Goal: Find specific page/section: Find specific page/section

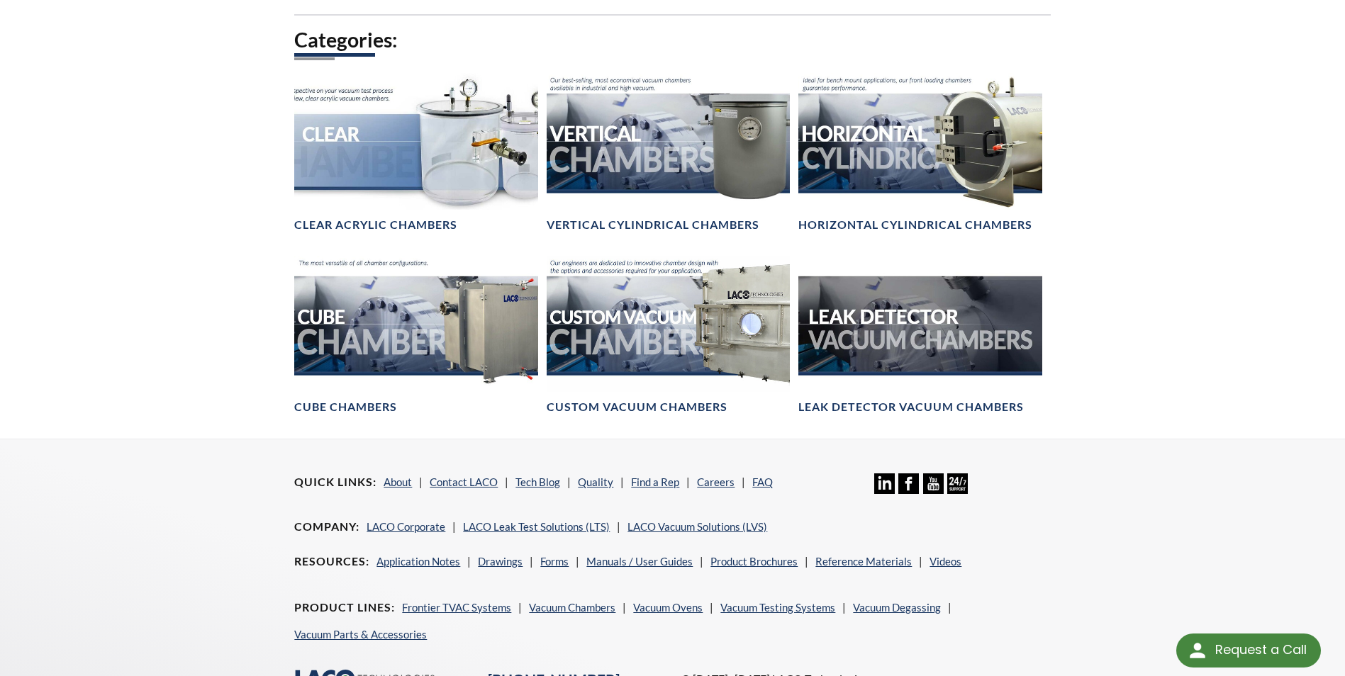
scroll to position [780, 0]
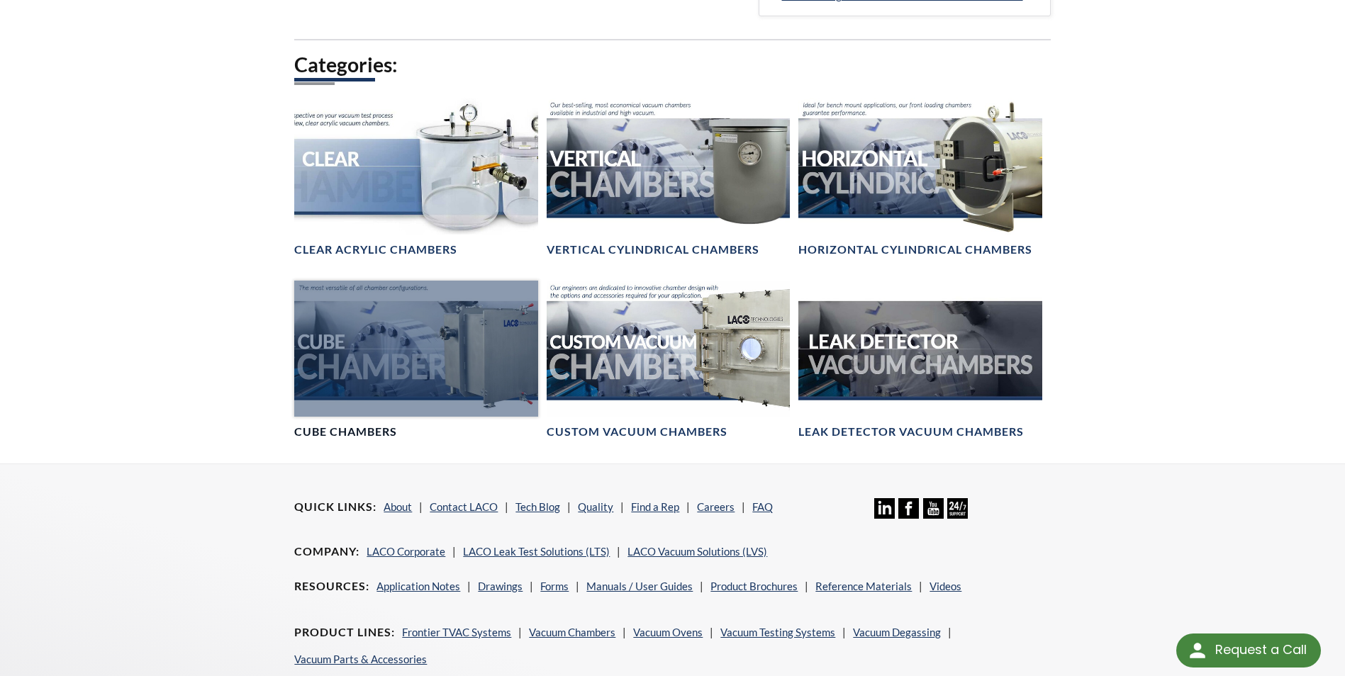
click at [369, 359] on div at bounding box center [415, 349] width 243 height 137
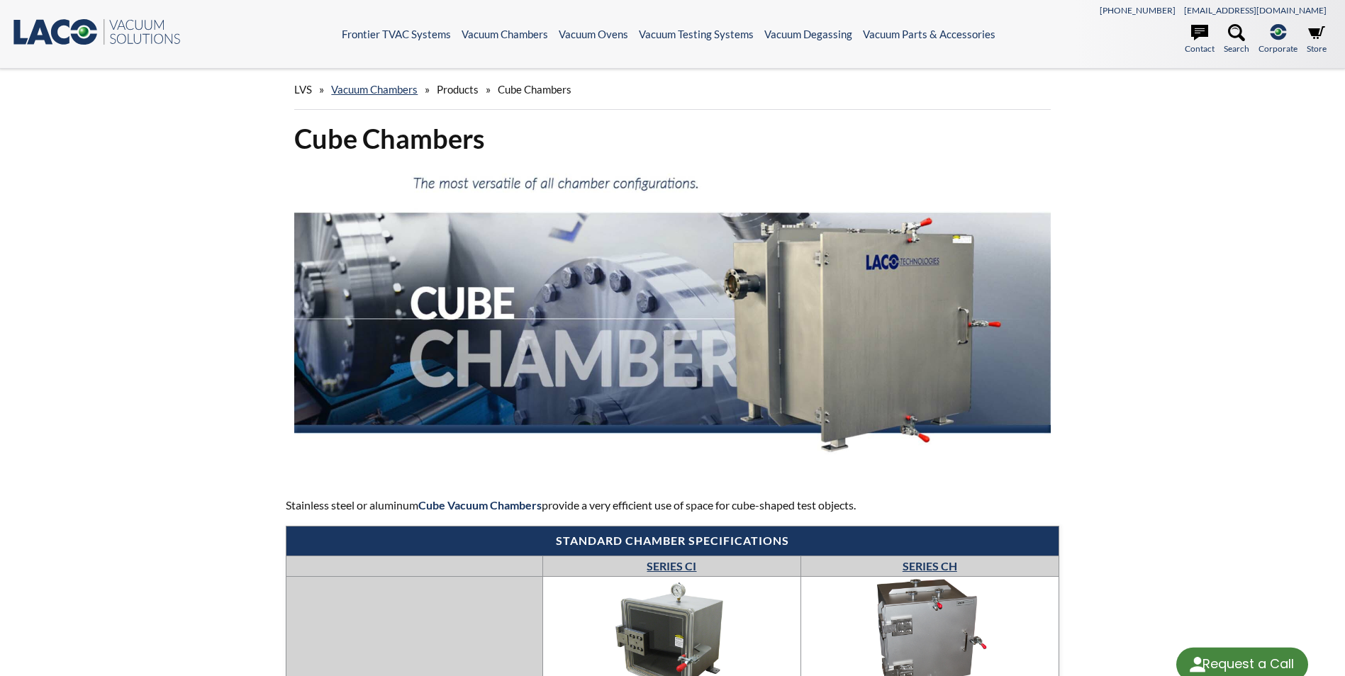
select select "Language Translate Widget"
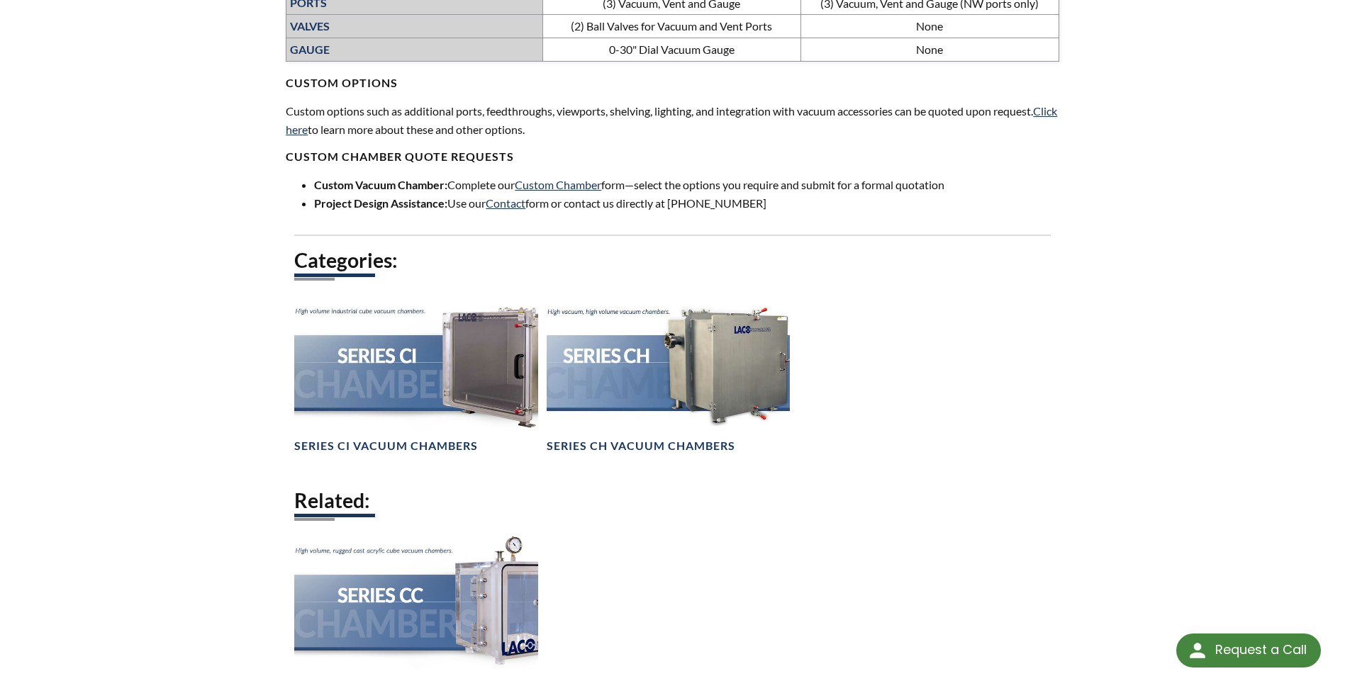
scroll to position [851, 0]
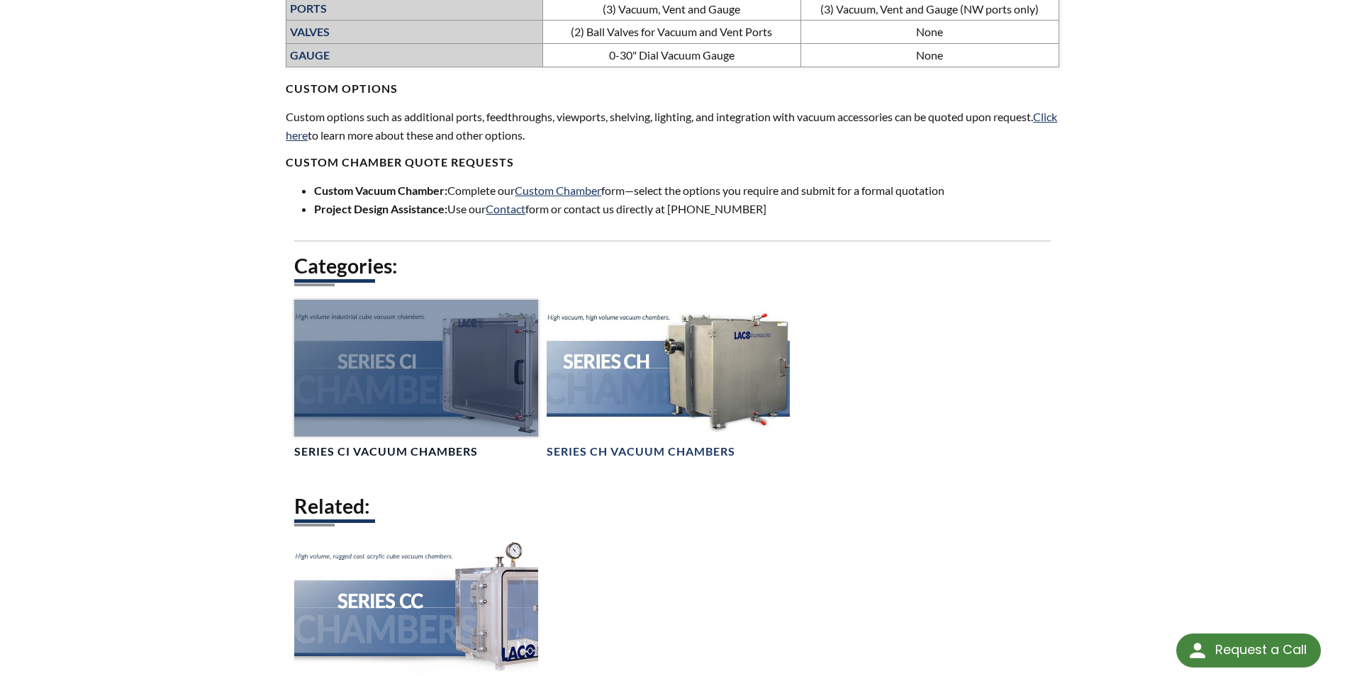
click at [472, 396] on div at bounding box center [415, 368] width 243 height 137
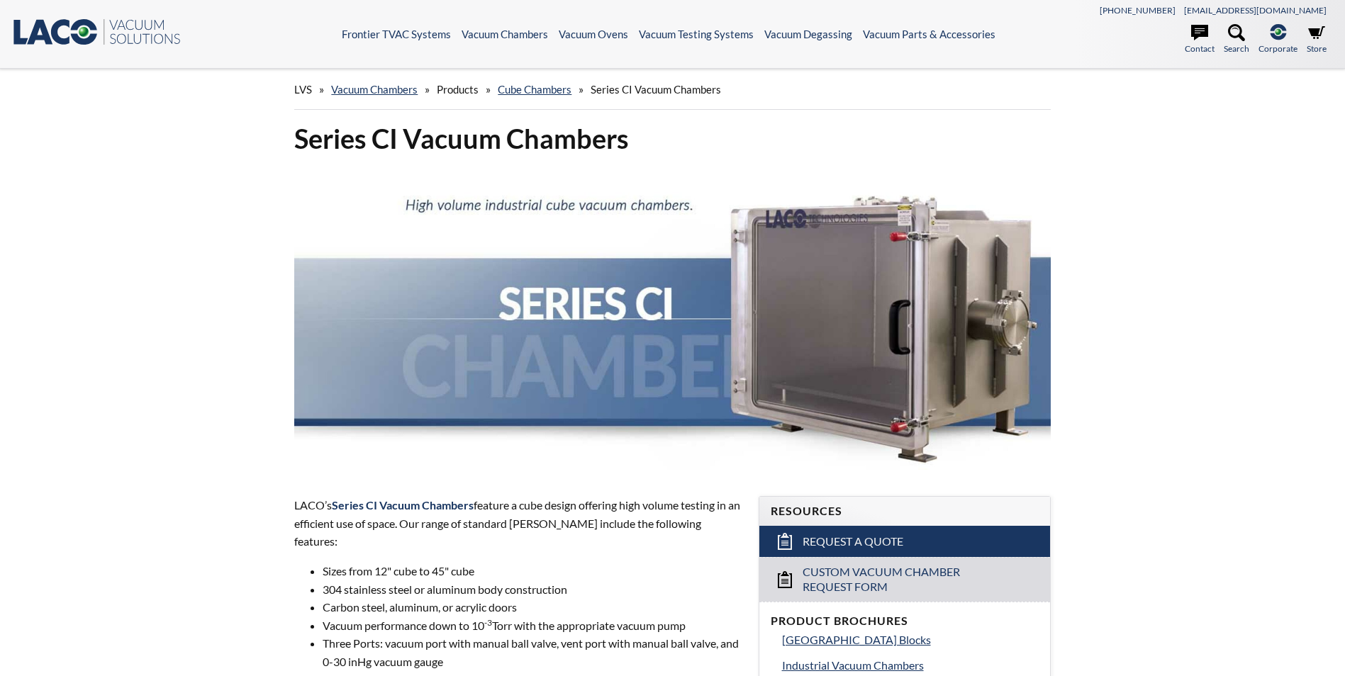
scroll to position [74, 0]
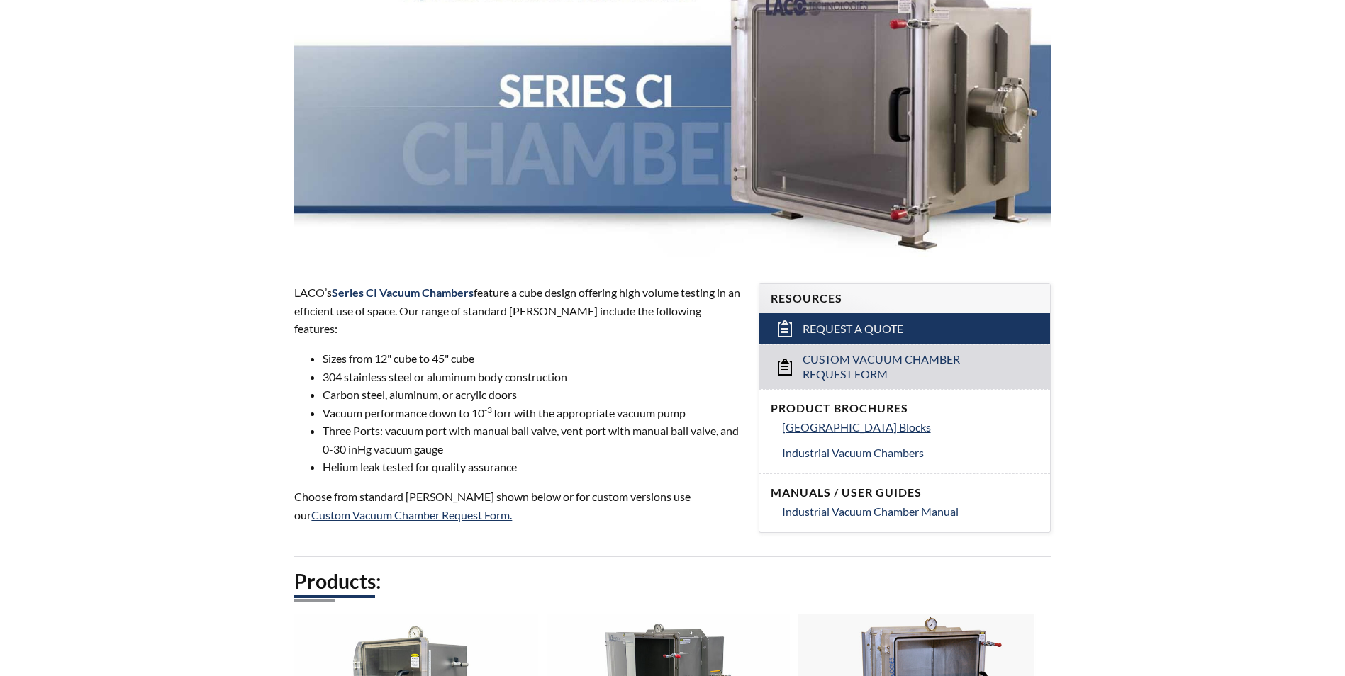
select select "Language Translate Widget"
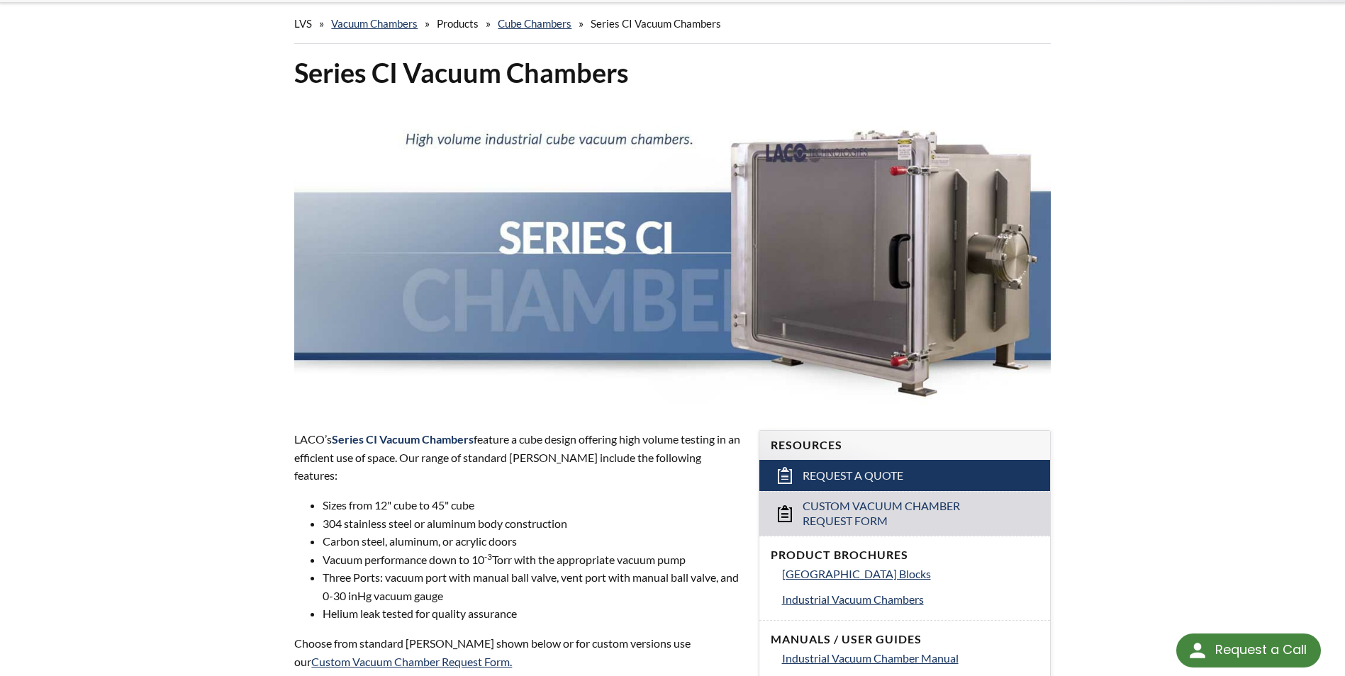
scroll to position [0, 0]
